Goal: Information Seeking & Learning: Learn about a topic

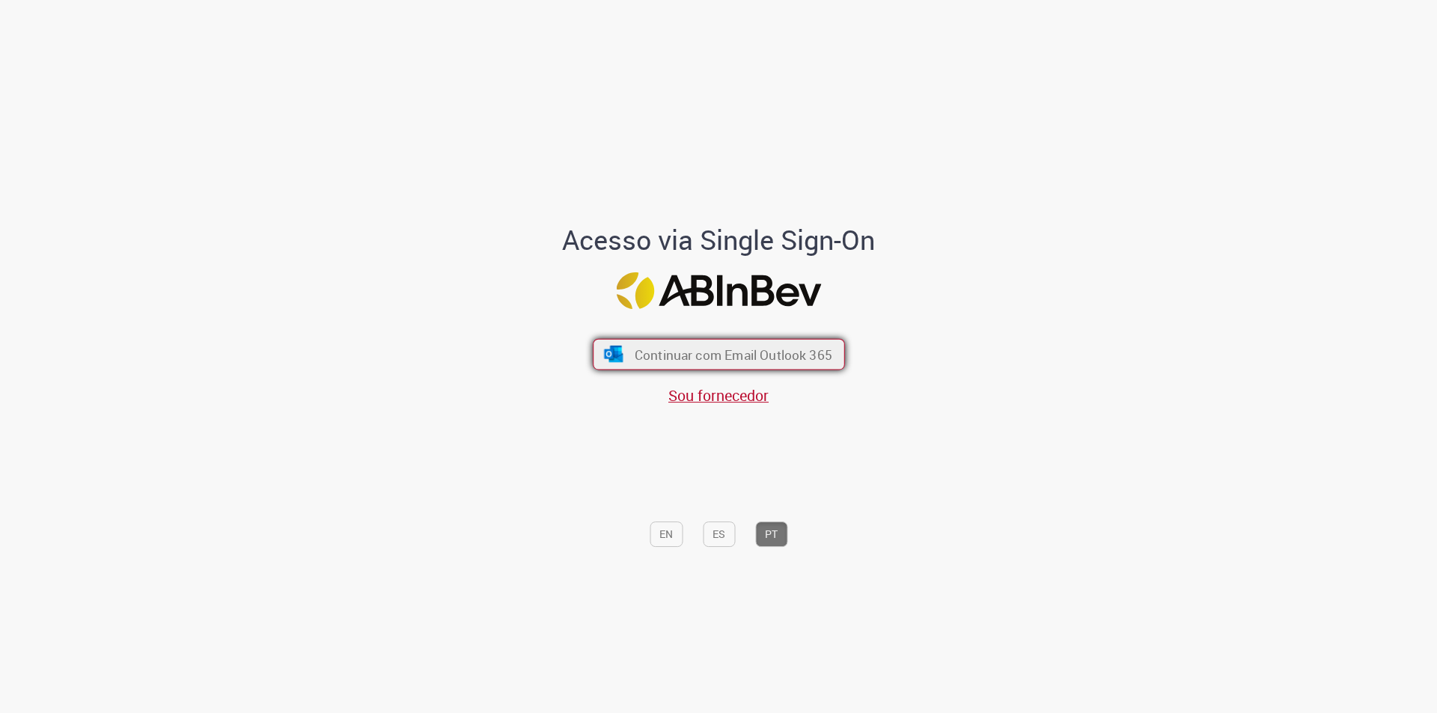
click at [661, 358] on span "Continuar com Email Outlook 365" at bounding box center [733, 354] width 198 height 17
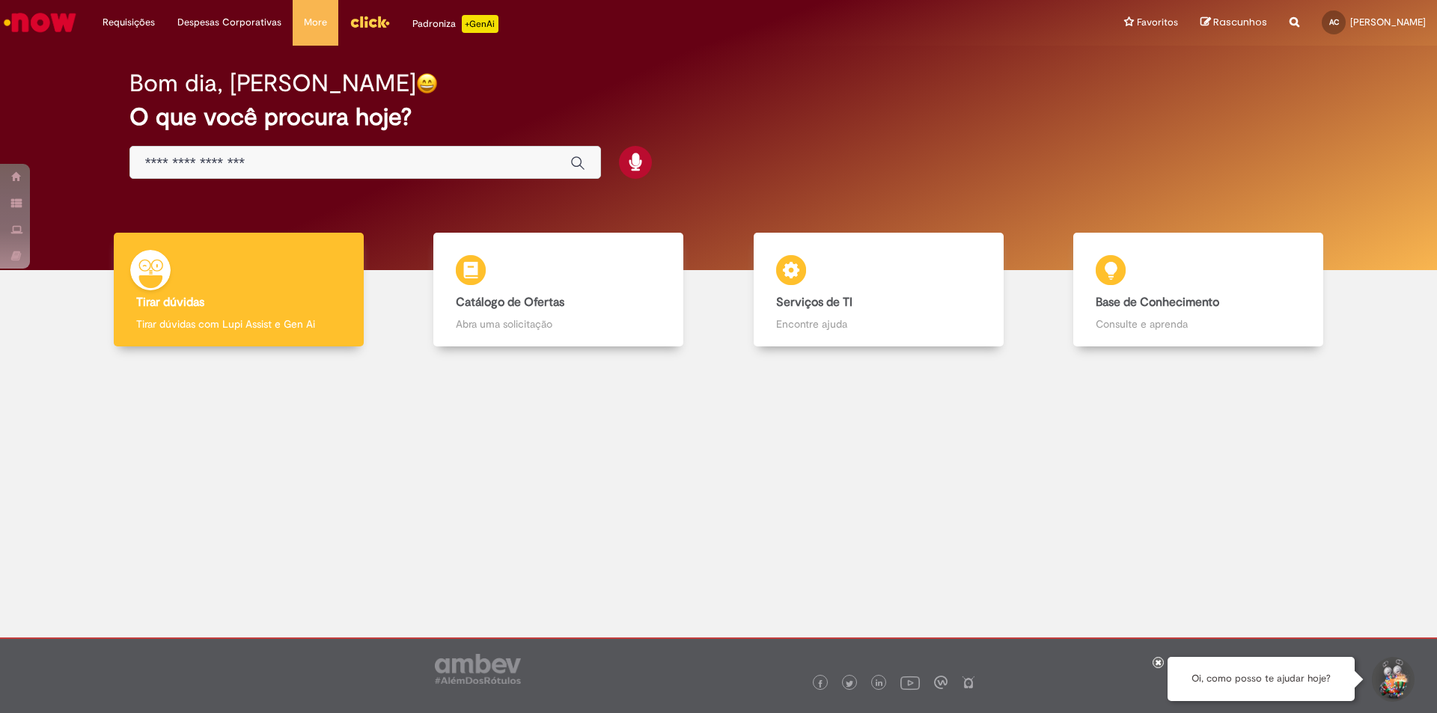
click at [346, 165] on input "Basta digitar aqui" at bounding box center [350, 163] width 410 height 17
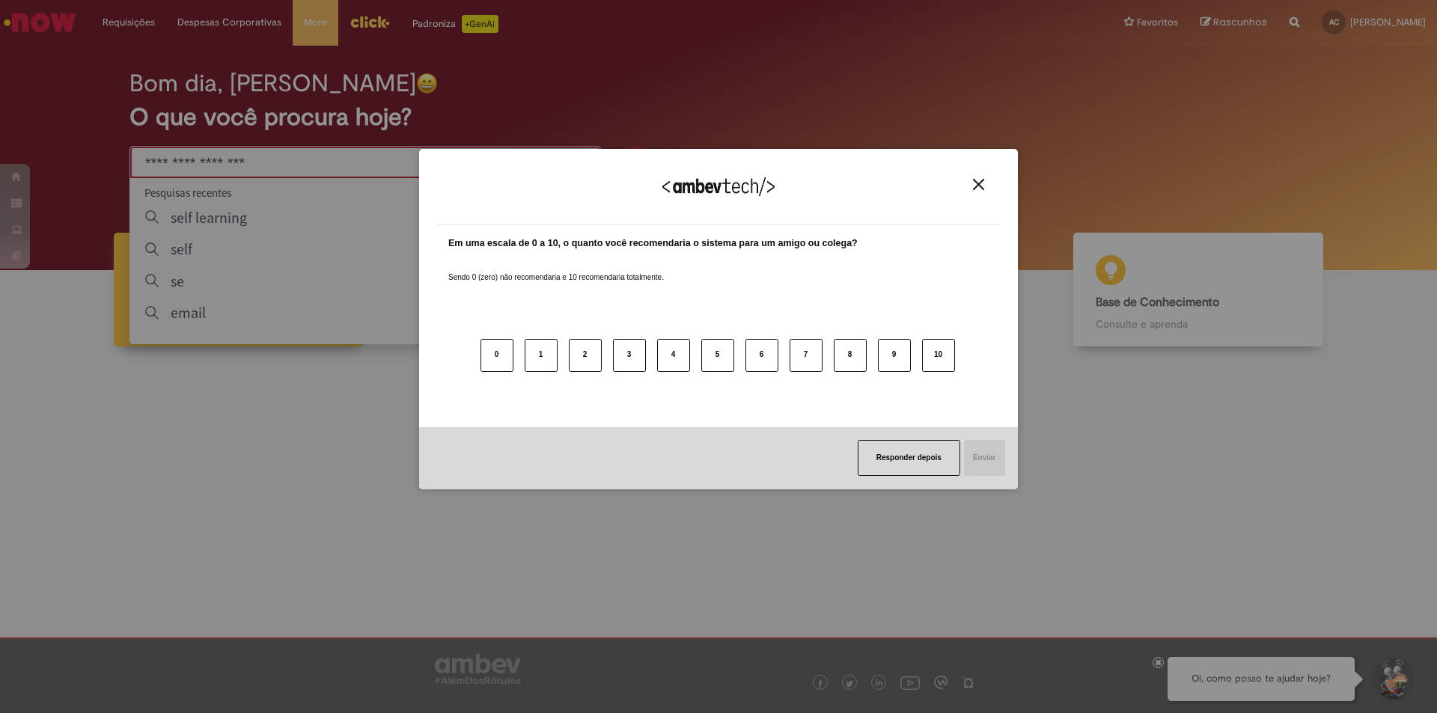
click at [975, 176] on div "Agradecemos seu feedback!" at bounding box center [718, 196] width 563 height 58
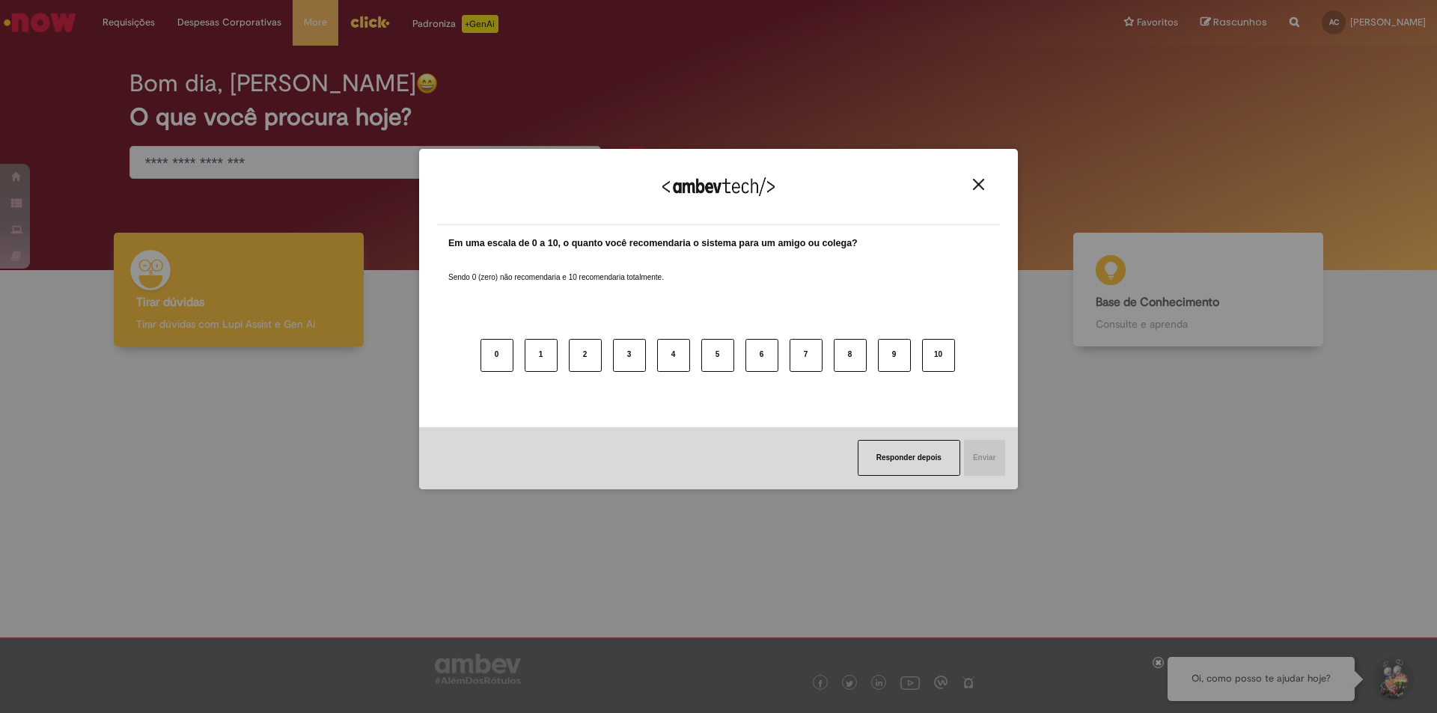
click at [973, 180] on img "Close" at bounding box center [978, 184] width 11 height 11
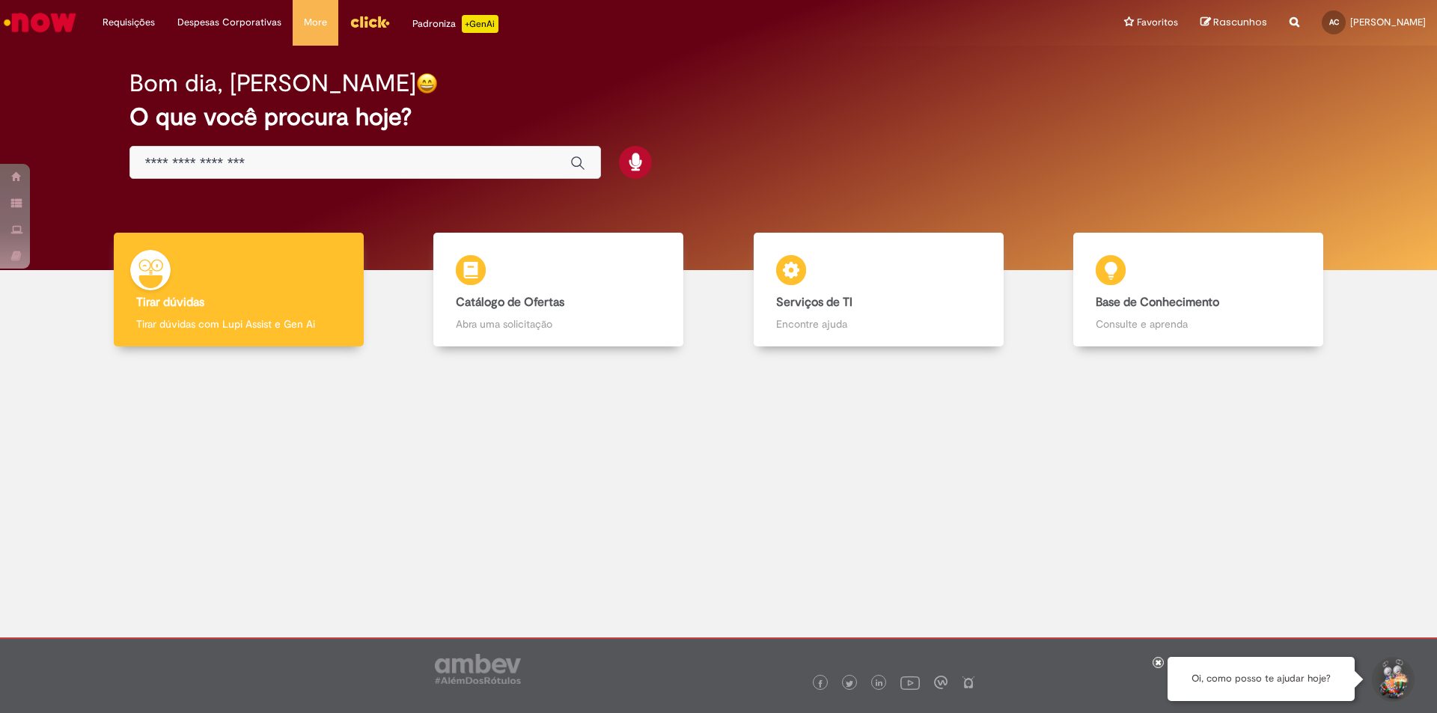
click at [295, 174] on div "Global" at bounding box center [364, 163] width 471 height 34
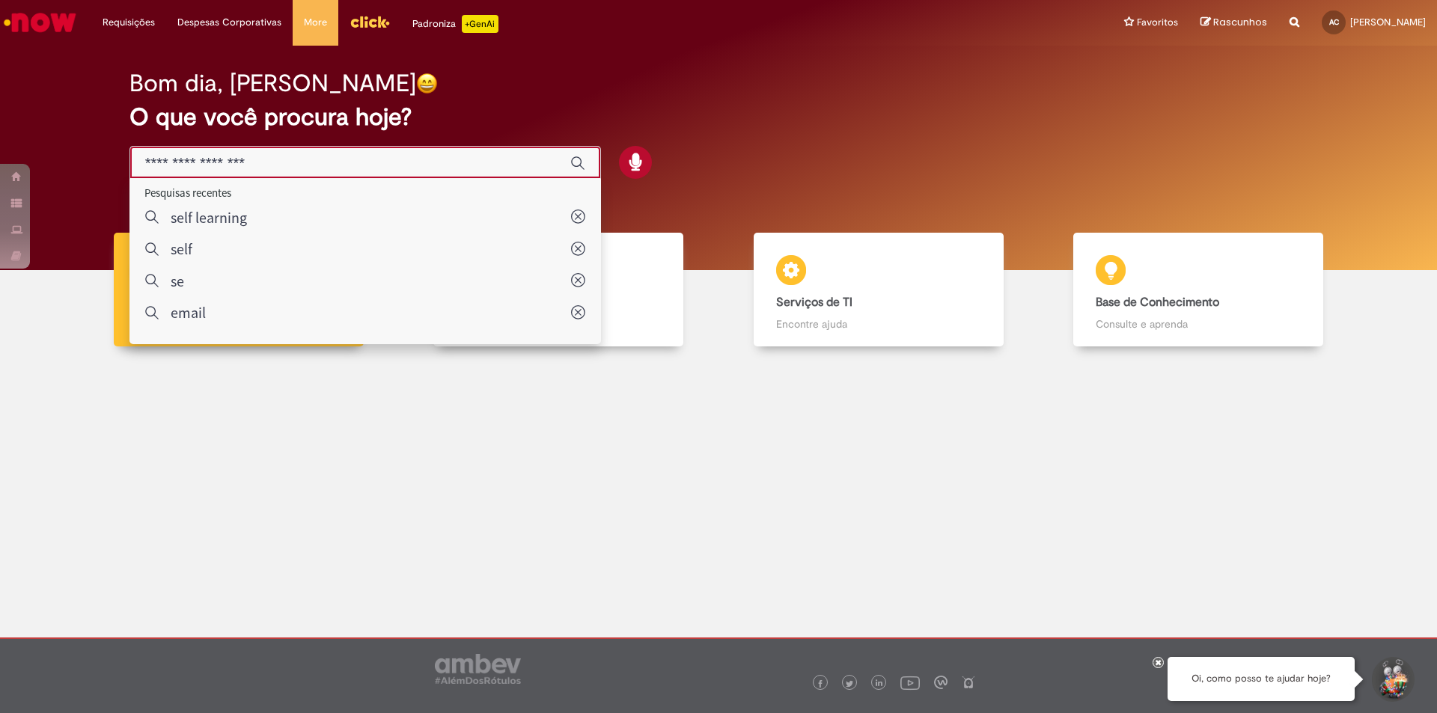
click at [302, 170] on input "Basta digitar aqui" at bounding box center [350, 163] width 410 height 17
type input "*"
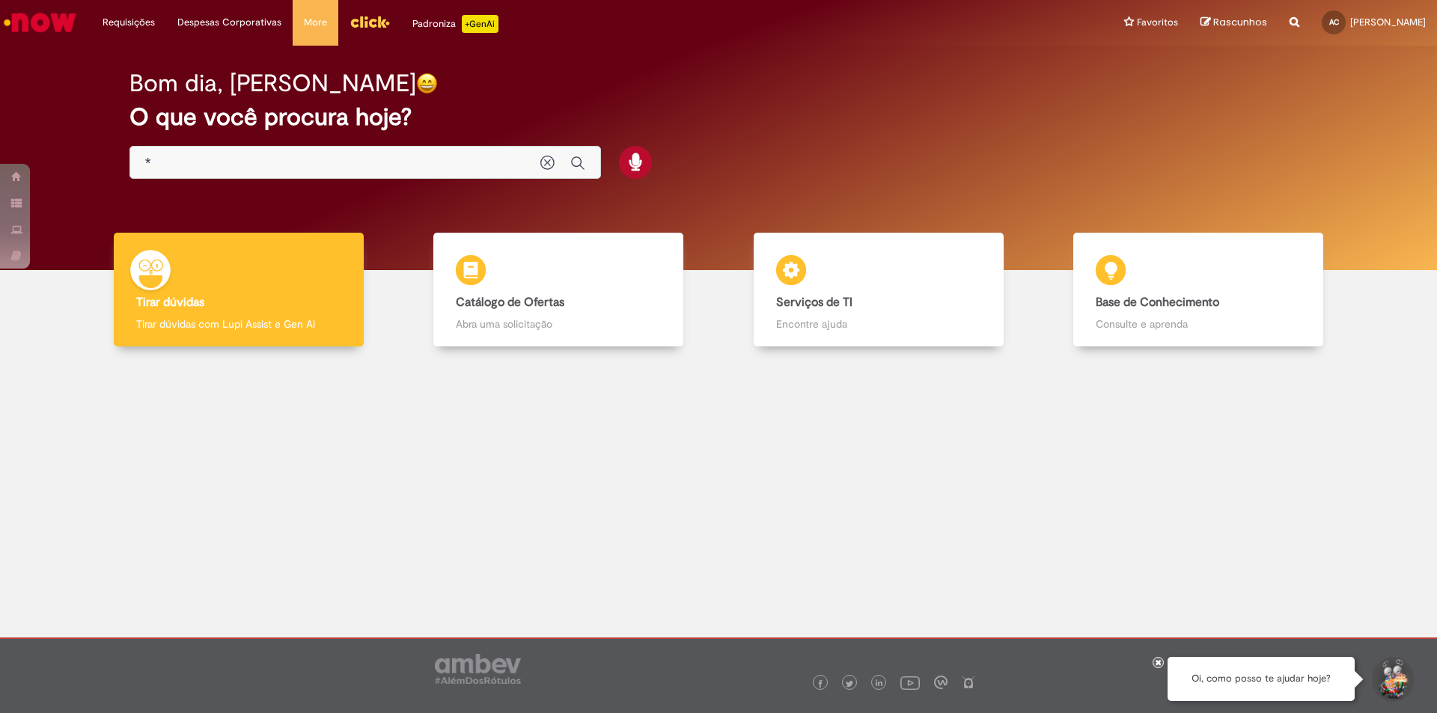
click at [294, 167] on main "Now Bom dia, Alex O que você procura hoje? Tirar dúvidas Tirar dúvidas Tirar dú…" at bounding box center [718, 342] width 1437 height 592
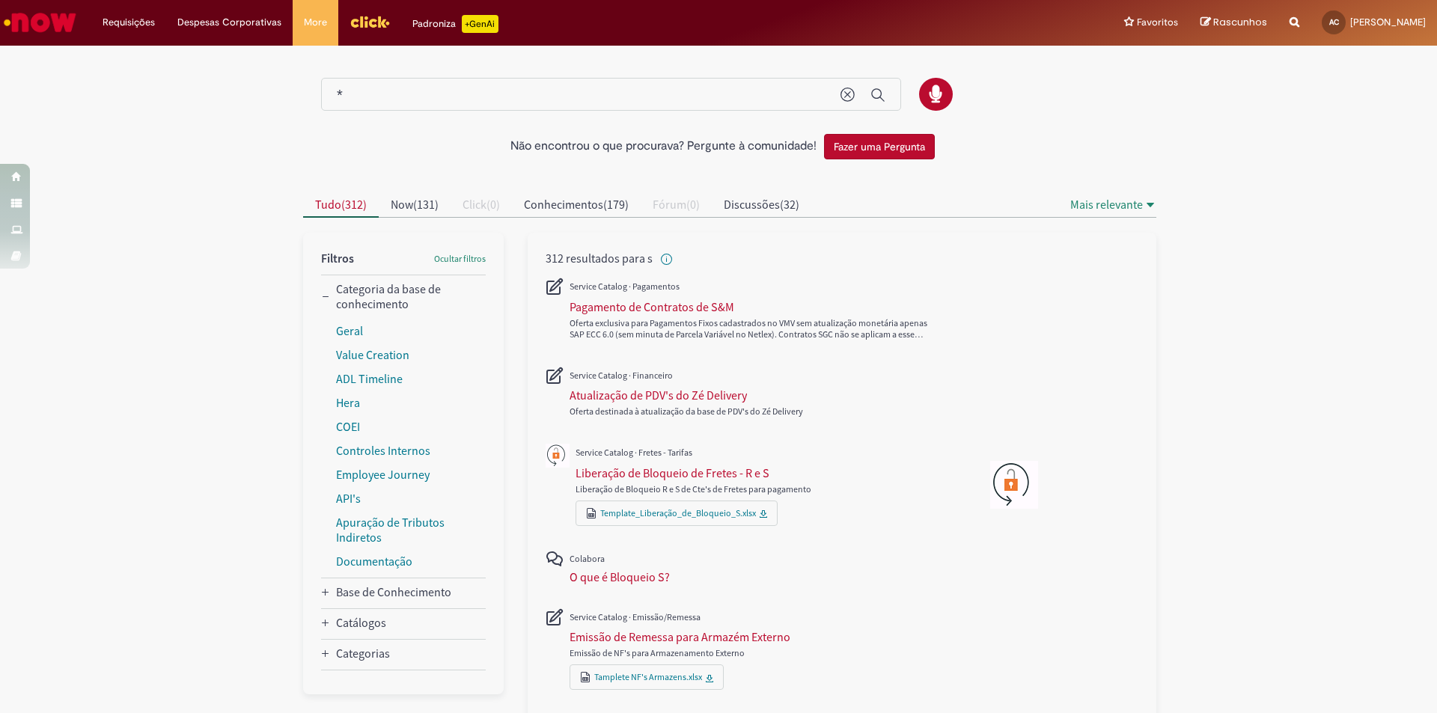
click at [400, 99] on input "*" at bounding box center [581, 95] width 489 height 17
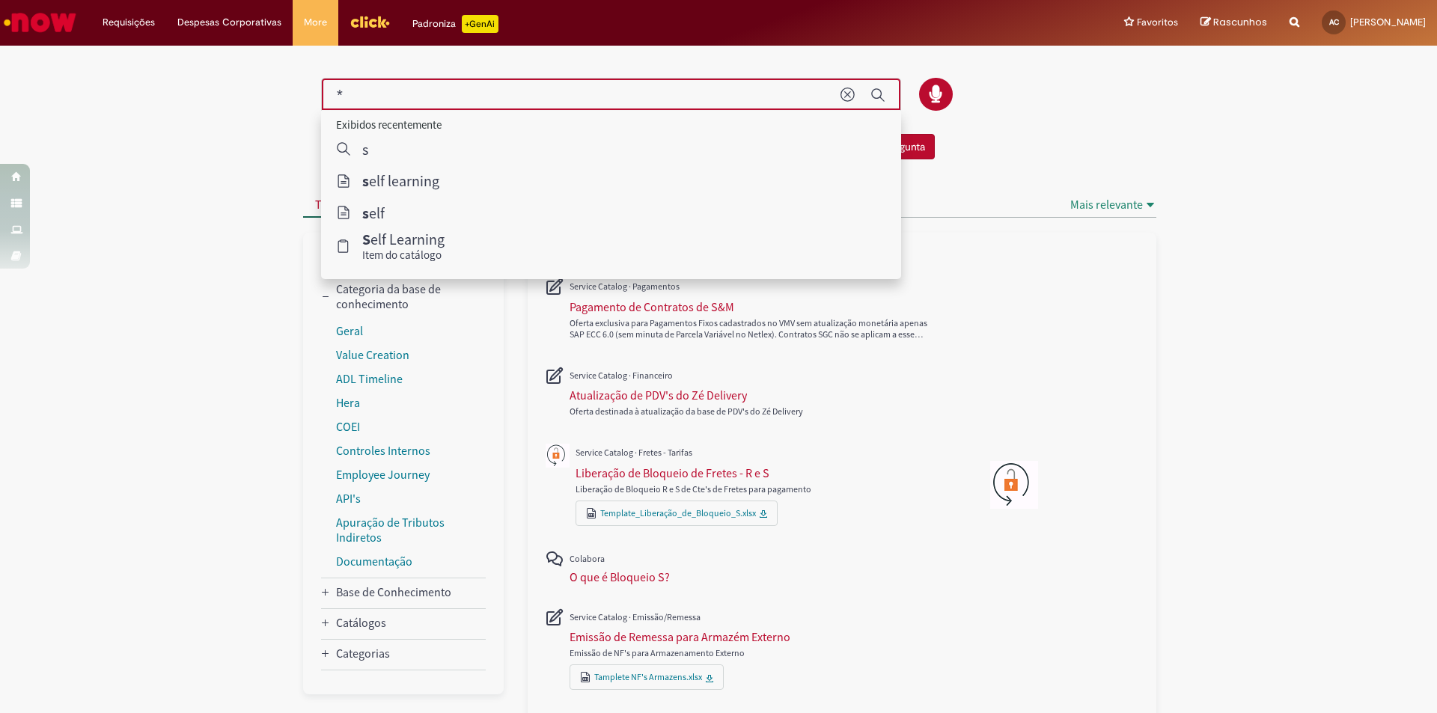
type input "**********"
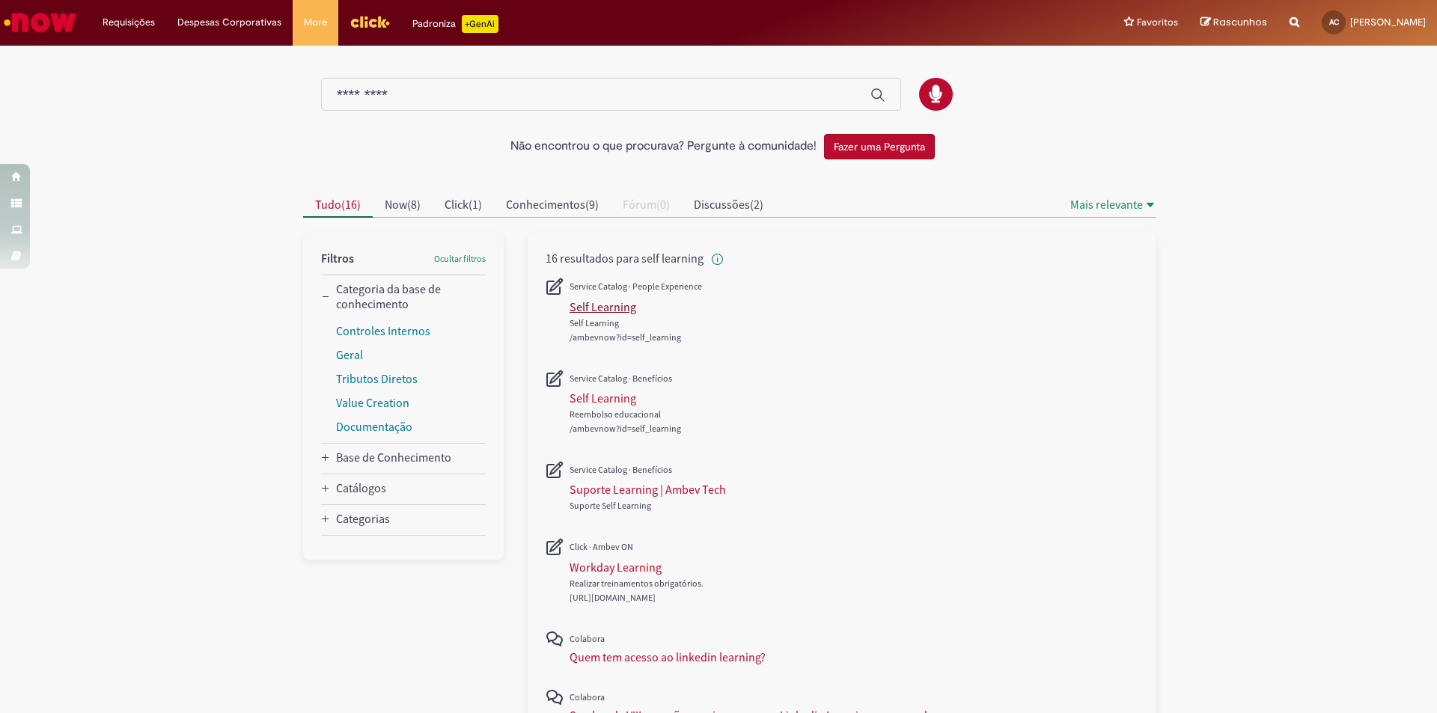
click at [617, 309] on div "Self Learning" at bounding box center [602, 306] width 67 height 15
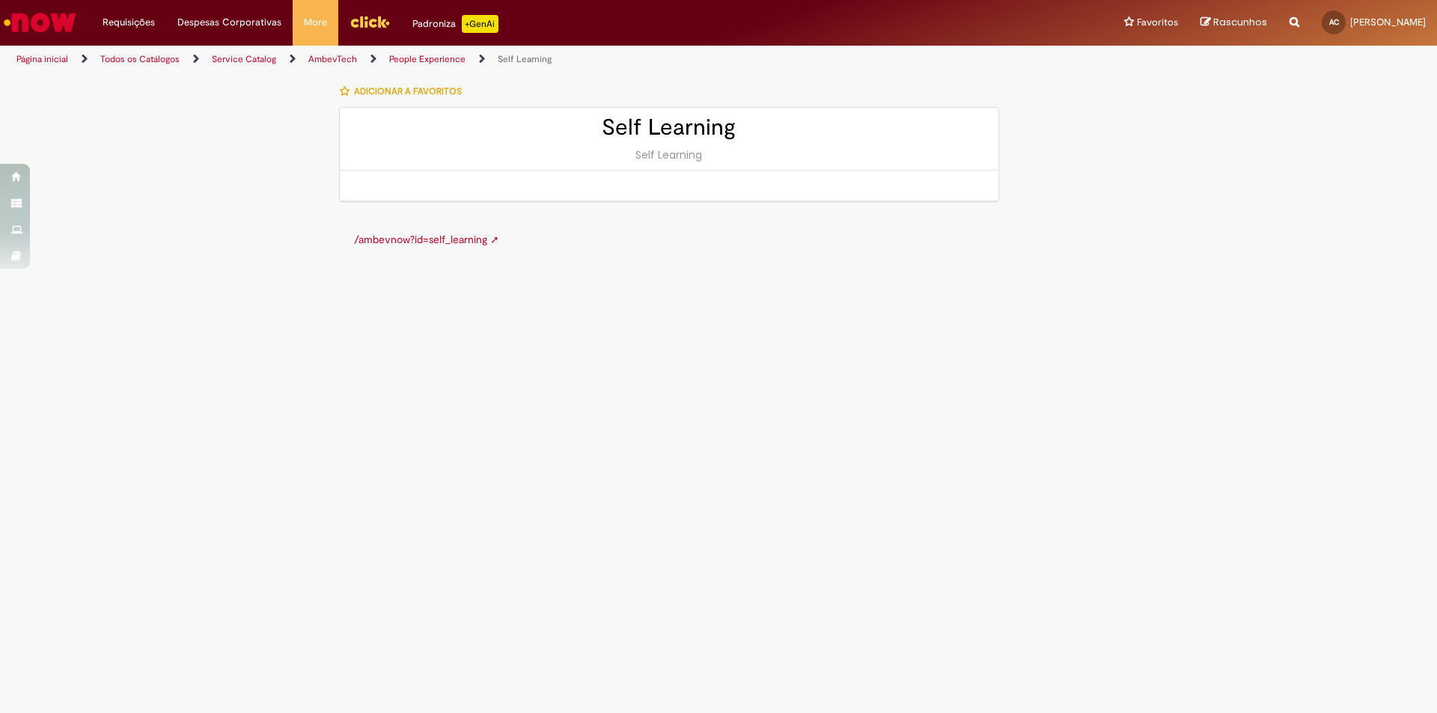
click at [403, 238] on link "/ambevnow?id=self_learning ➚" at bounding box center [426, 239] width 145 height 13
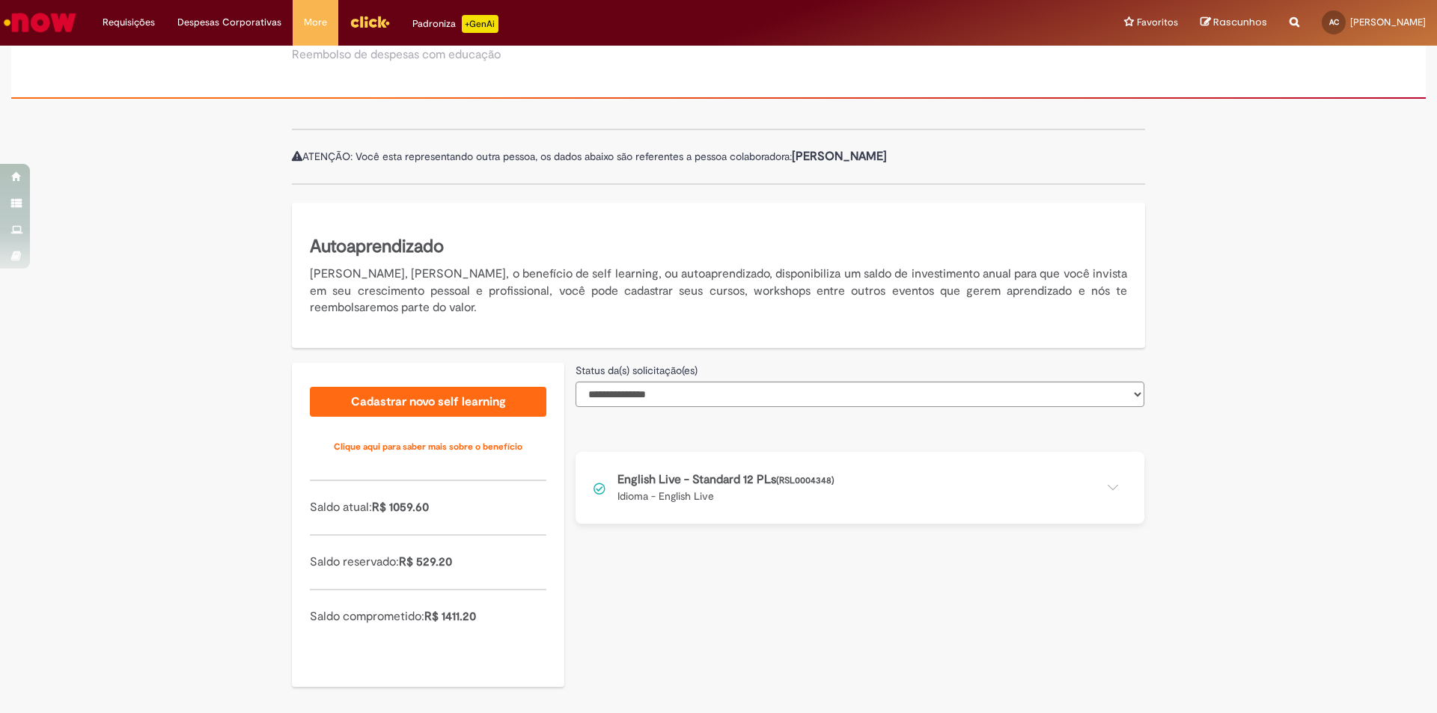
scroll to position [94, 0]
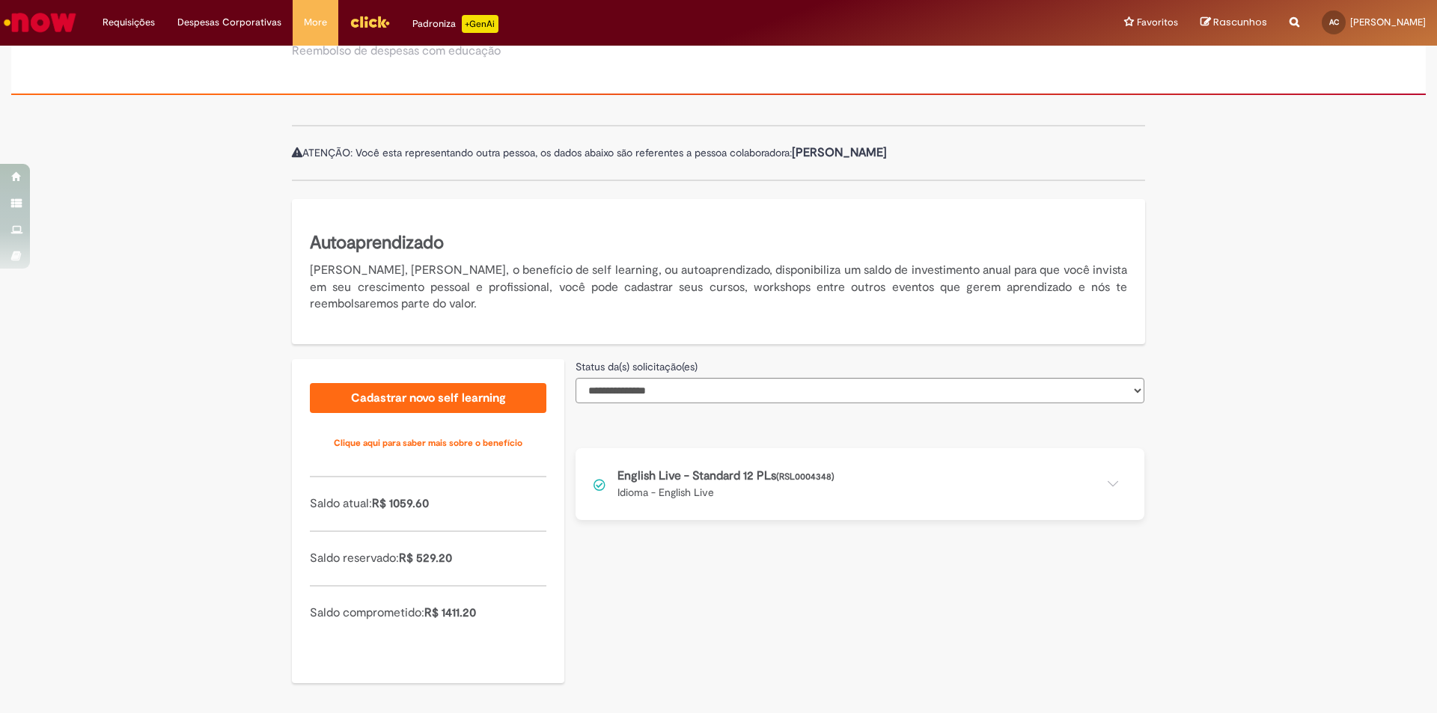
click at [760, 477] on button at bounding box center [859, 484] width 569 height 72
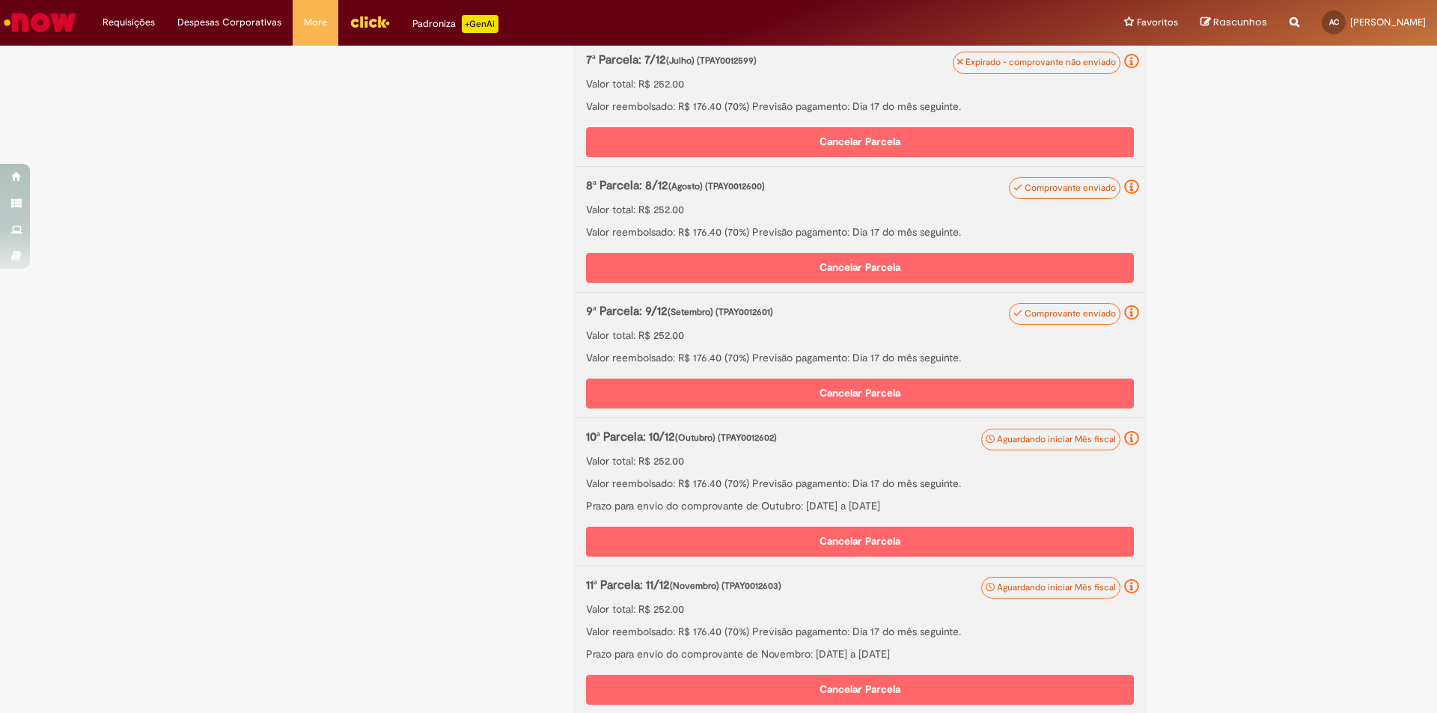
scroll to position [842, 0]
